Goal: Information Seeking & Learning: Find specific fact

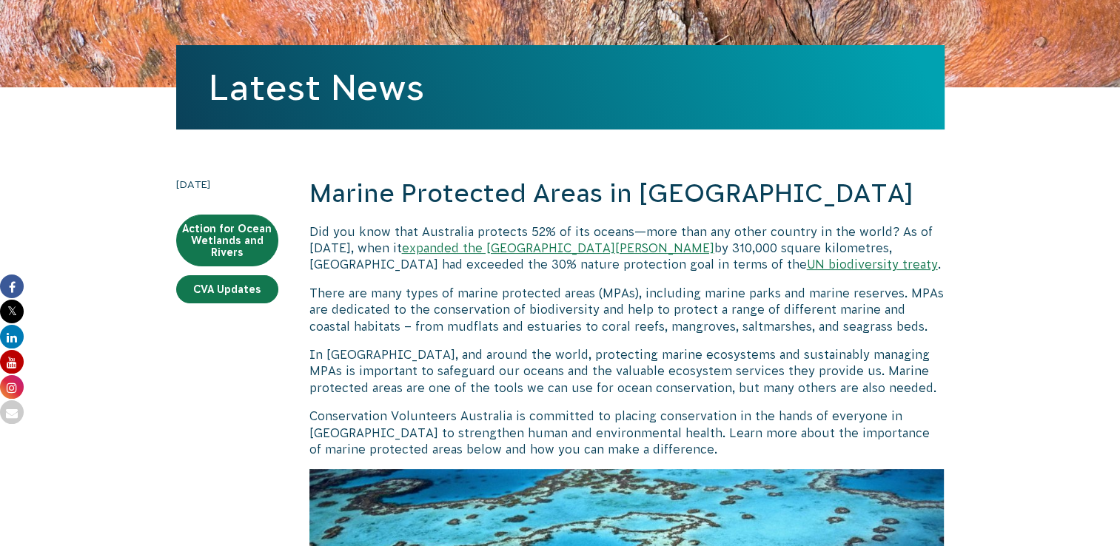
scroll to position [198, 0]
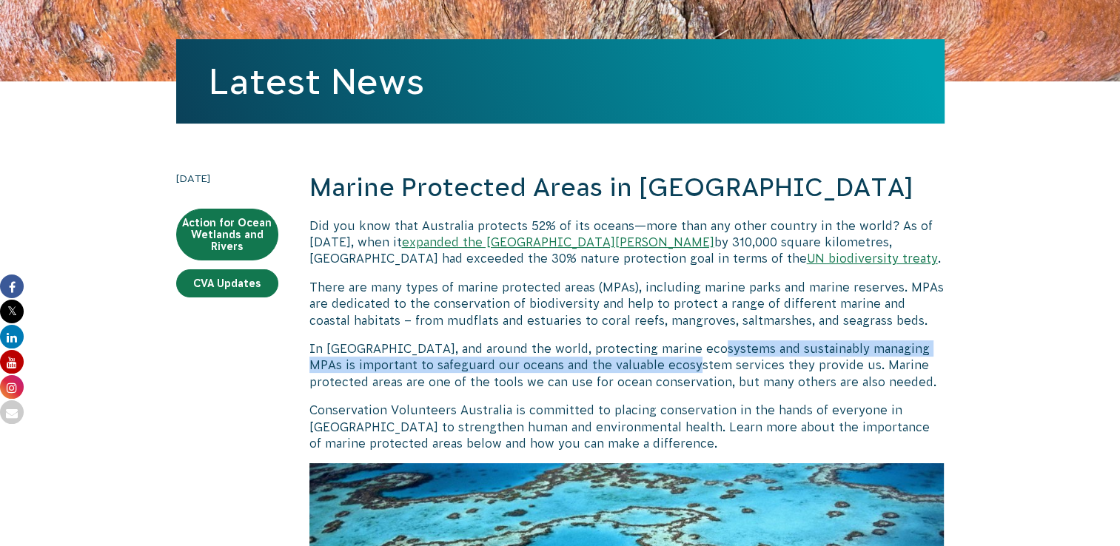
drag, startPoint x: 695, startPoint y: 352, endPoint x: 700, endPoint y: 368, distance: 16.4
click at [700, 368] on p "In [GEOGRAPHIC_DATA], and around the world, protecting marine ecosystems and su…" at bounding box center [626, 366] width 635 height 50
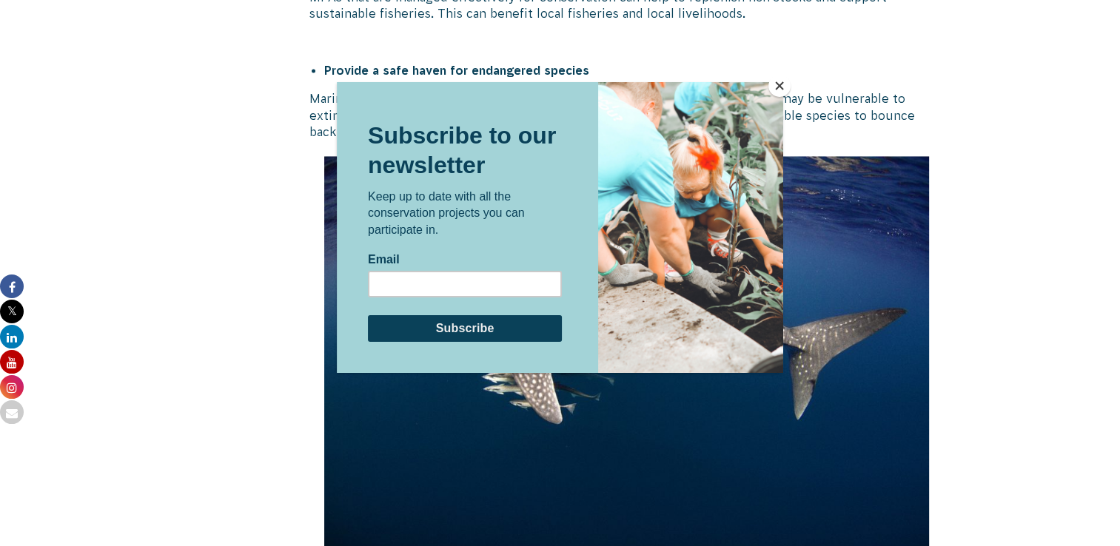
scroll to position [2290, 0]
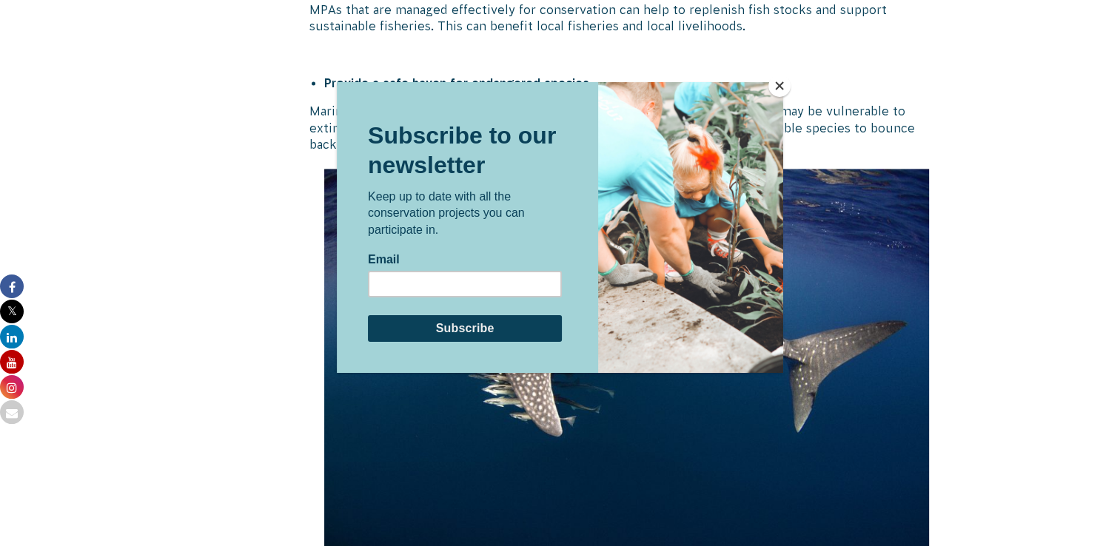
click at [773, 82] on button "Close" at bounding box center [779, 86] width 22 height 22
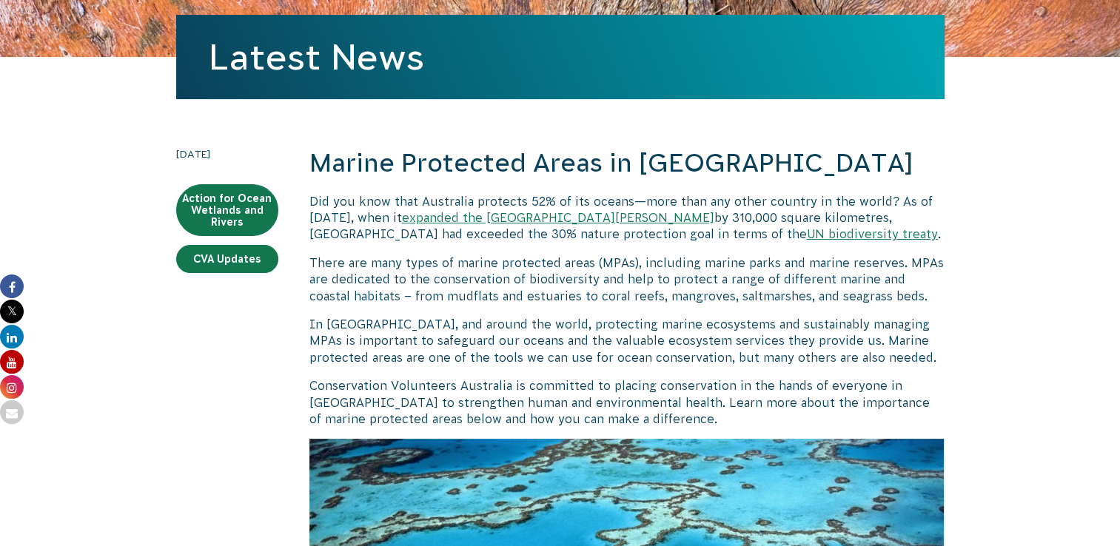
scroll to position [229, 0]
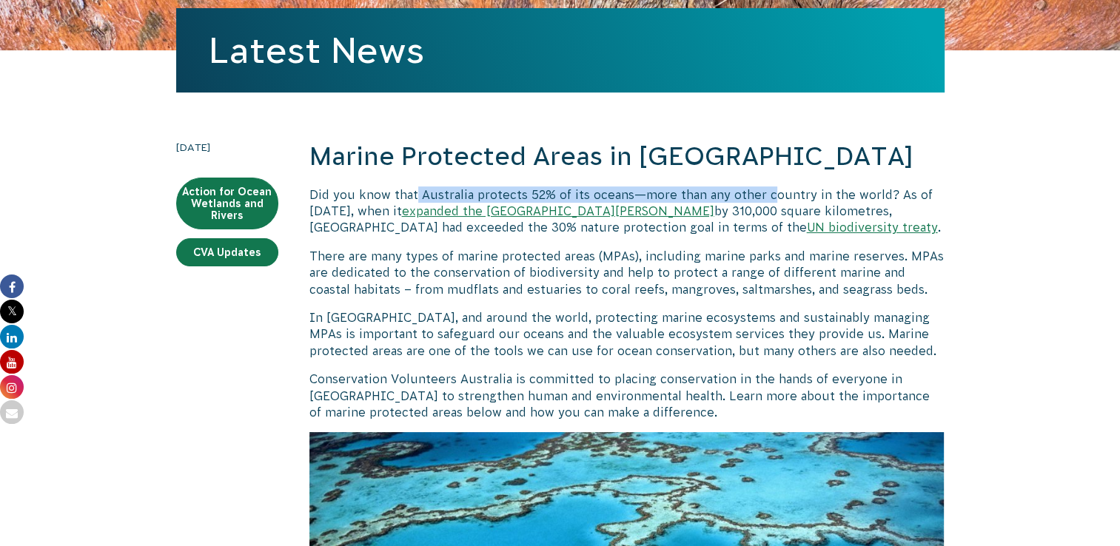
drag, startPoint x: 414, startPoint y: 193, endPoint x: 771, endPoint y: 188, distance: 356.9
click at [771, 188] on p "Did you know that Australia protects 52% of its oceans—more than any other coun…" at bounding box center [626, 212] width 635 height 50
click at [418, 170] on h2 "Marine Protected Areas in [GEOGRAPHIC_DATA]" at bounding box center [626, 157] width 635 height 36
click at [420, 195] on p "Did you know that Australia protects 52% of its oceans—more than any other coun…" at bounding box center [626, 212] width 635 height 50
click at [417, 194] on p "Did you know that Australia protects 52% of its oceans—more than any other coun…" at bounding box center [626, 212] width 635 height 50
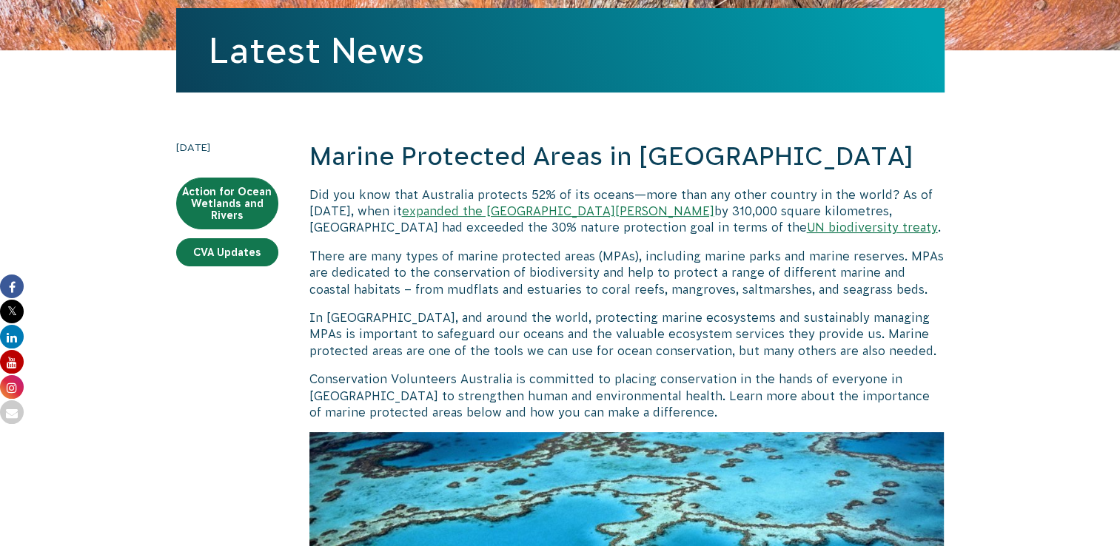
click at [415, 195] on p "Did you know that Australia protects 52% of its oceans—more than any other coun…" at bounding box center [626, 212] width 635 height 50
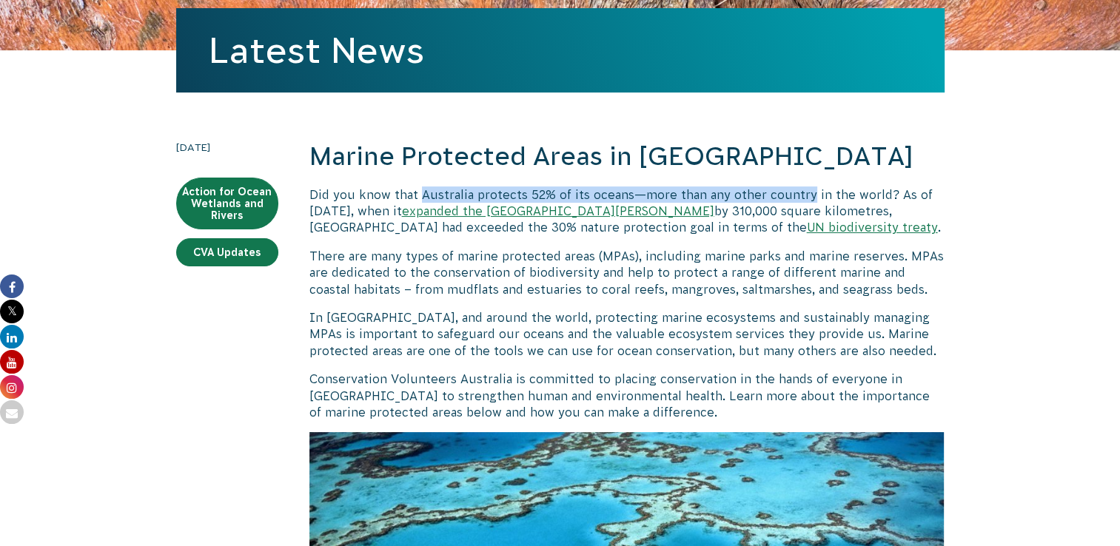
drag, startPoint x: 417, startPoint y: 193, endPoint x: 809, endPoint y: 186, distance: 392.4
click at [809, 187] on p "Did you know that Australia protects 52% of its oceans—more than any other coun…" at bounding box center [626, 212] width 635 height 50
copy p "Australia protects 52% of its oceans—more than any other country"
